Goal: Register for event/course

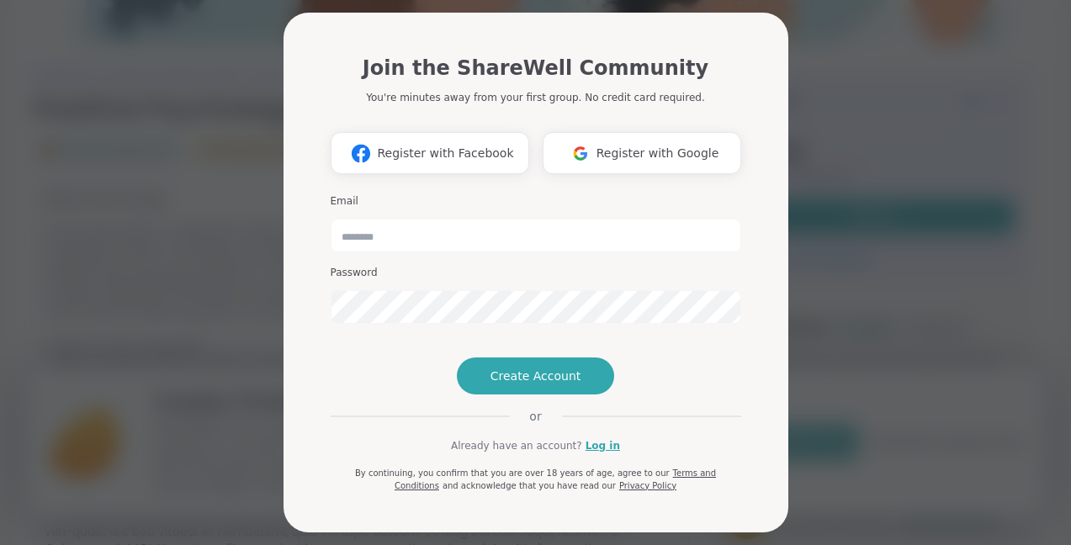
scroll to position [245, 0]
click at [495, 146] on span "Register with Facebook" at bounding box center [445, 154] width 136 height 18
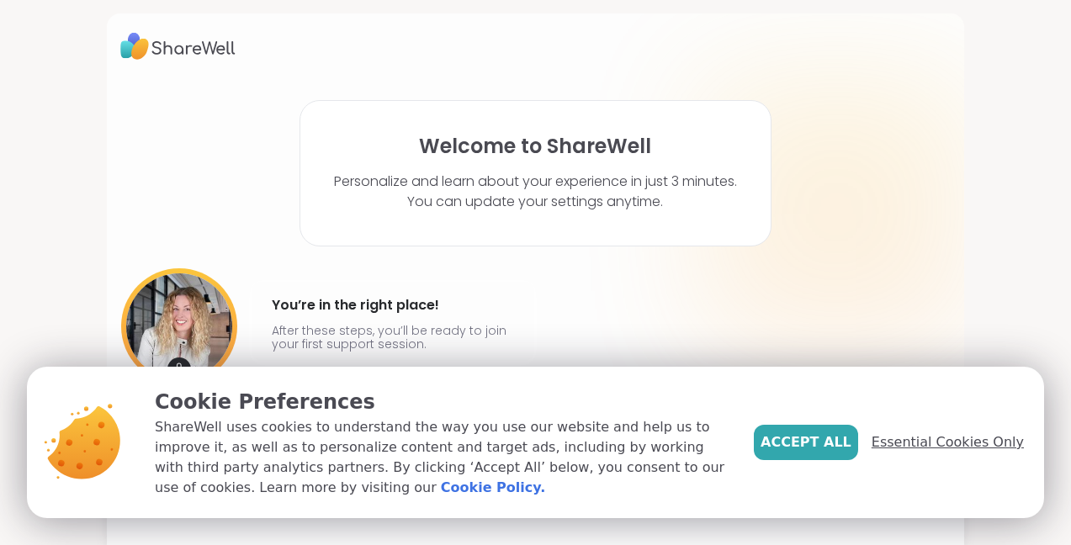
click at [924, 444] on span "Essential Cookies Only" at bounding box center [948, 443] width 152 height 20
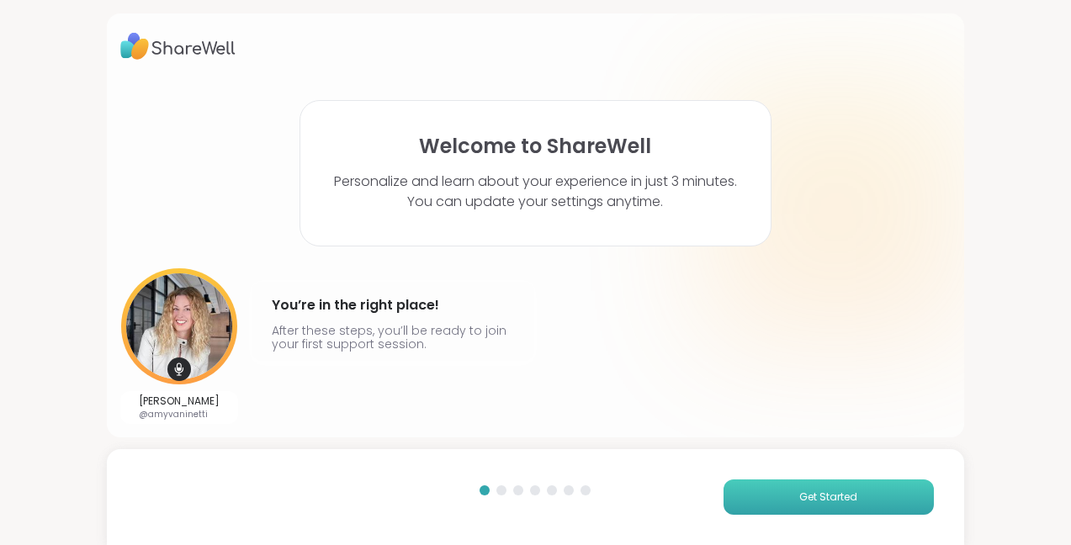
click at [836, 497] on span "Get Started" at bounding box center [829, 497] width 58 height 15
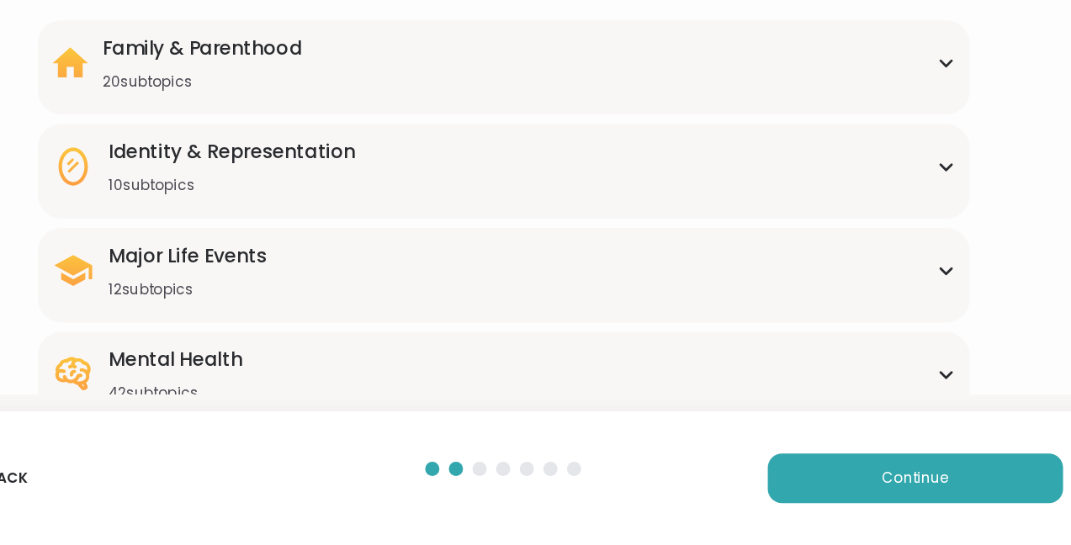
scroll to position [93, 0]
click at [848, 419] on icon at bounding box center [850, 423] width 13 height 8
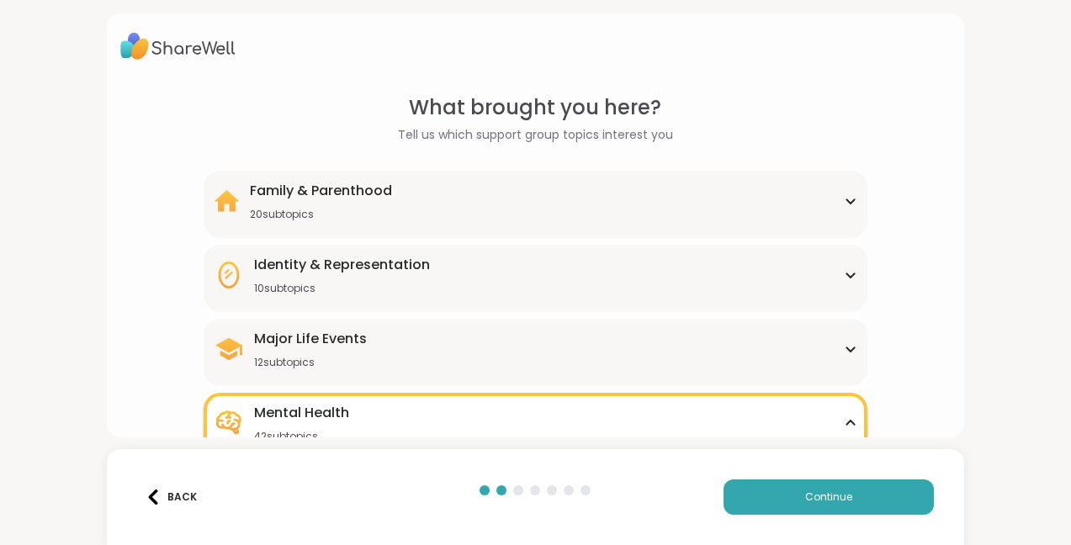
scroll to position [0, 0]
